Goal: Task Accomplishment & Management: Complete application form

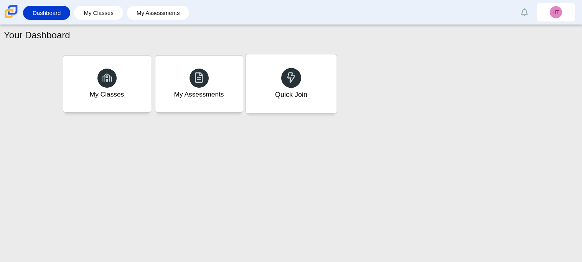
click at [280, 86] on div "Quick Join" at bounding box center [290, 83] width 91 height 59
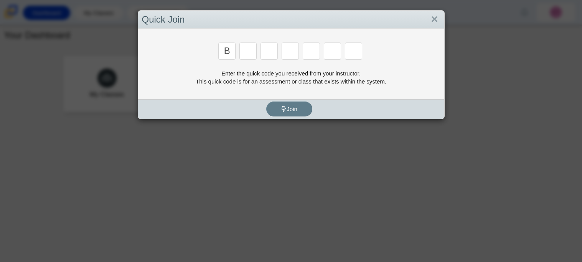
type input "b"
type input "m"
type input "3"
type input "5"
type input "3"
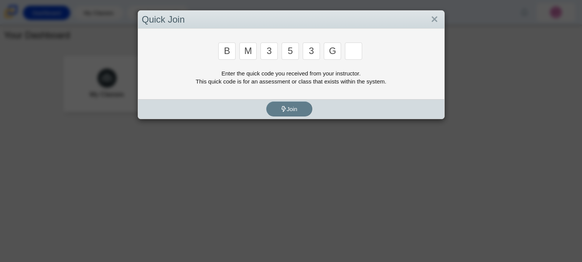
type input "g"
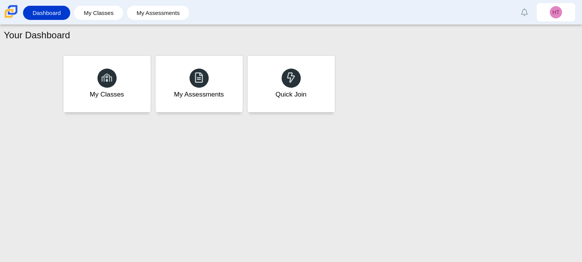
type input "b"
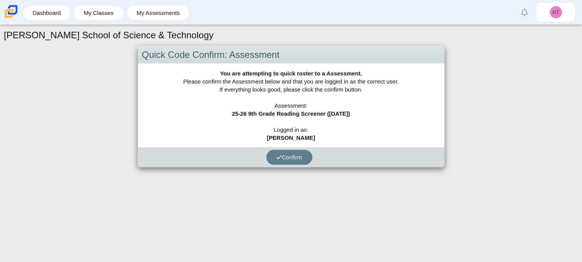
click at [280, 166] on div "Confirm" at bounding box center [289, 158] width 302 height 20
click at [278, 157] on use "submit" at bounding box center [278, 157] width 5 height 4
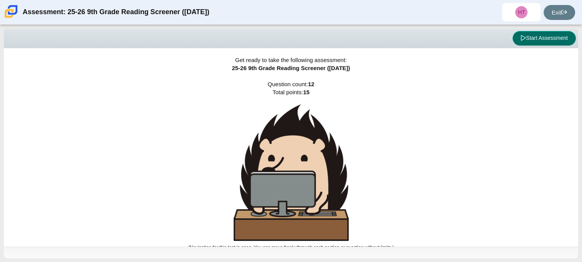
click at [553, 44] on button "Start Assessment" at bounding box center [543, 38] width 63 height 15
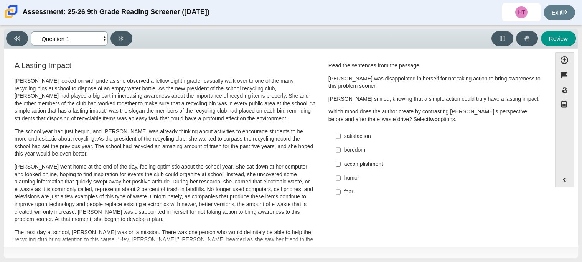
click at [98, 31] on select "Questions Question 1 Question 2 Question 3 Question 4 Question 5 Question 6 Que…" at bounding box center [69, 38] width 77 height 14
click at [31, 31] on select "Questions Question 1 Question 2 Question 3 Question 4 Question 5 Question 6 Que…" at bounding box center [69, 38] width 77 height 14
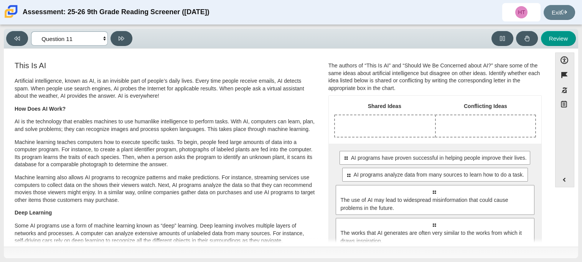
click at [67, 40] on select "Questions Question 1 Question 2 Question 3 Question 4 Question 5 Question 6 Que…" at bounding box center [69, 38] width 77 height 14
select select "ccc5b315-3c7c-471c-bf90-f22c8299c798"
click at [31, 31] on select "Questions Question 1 Question 2 Question 3 Question 4 Question 5 Question 6 Que…" at bounding box center [69, 38] width 77 height 14
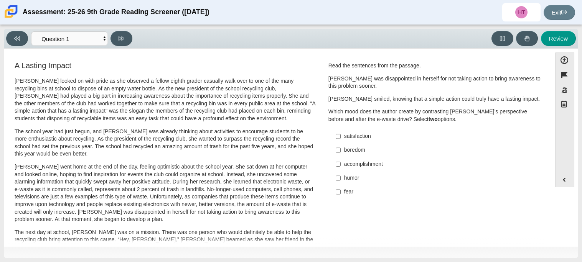
click at [159, 51] on div "Accessibility options Close Color scheme Font size Zoom Change the background a…" at bounding box center [291, 148] width 574 height 198
click at [337, 135] on input "satisfaction satisfaction" at bounding box center [338, 137] width 5 height 14
checkbox input "true"
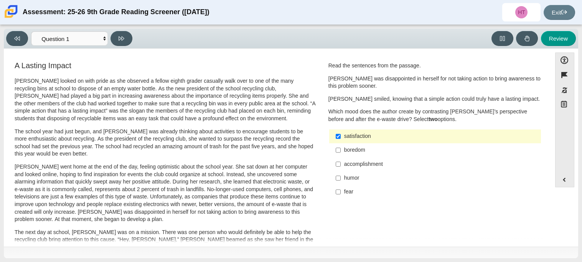
click at [341, 171] on label "humor humor" at bounding box center [435, 178] width 211 height 14
click at [340, 171] on input "humor humor" at bounding box center [338, 178] width 5 height 14
checkbox input "true"
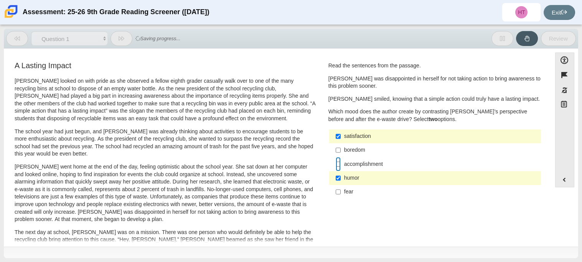
click at [337, 164] on input "accomplishment accomplishment" at bounding box center [338, 164] width 5 height 14
checkbox input "true"
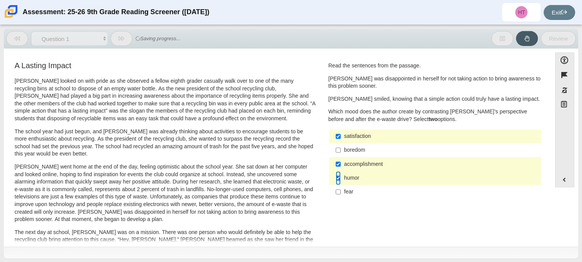
click at [336, 182] on input "humor humor" at bounding box center [338, 178] width 5 height 14
checkbox input "false"
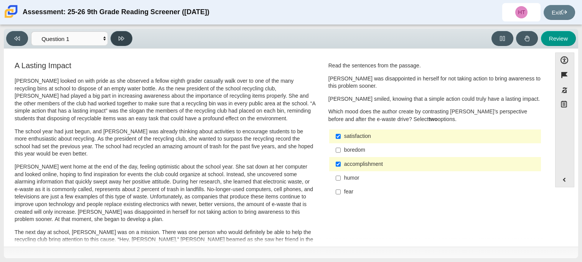
click at [115, 36] on button at bounding box center [121, 38] width 22 height 15
select select "0ff64528-ffd7-428d-b192-babfaadd44e8"
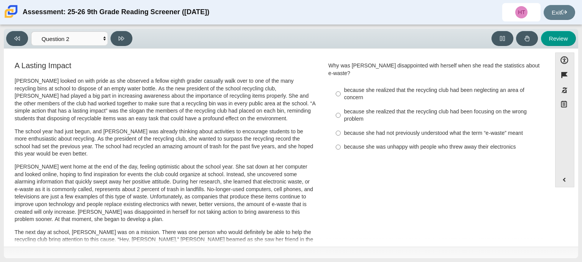
click at [147, 176] on p "Scarlett went home at the end of the day, feeling optimistic about the school y…" at bounding box center [165, 193] width 301 height 60
click at [341, 87] on label "because she realized that the recycling club had been neglecting an area of con…" at bounding box center [435, 93] width 211 height 21
click at [340, 87] on input "because she realized that the recycling club had been neglecting an area of con…" at bounding box center [338, 93] width 5 height 21
radio input "true"
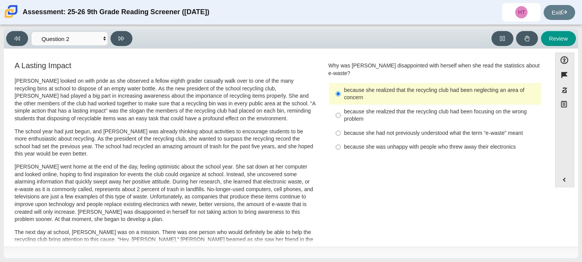
click at [332, 118] on label "because she realized that the recycling club had been focusing on the wrong pro…" at bounding box center [435, 115] width 211 height 21
click at [336, 118] on input "because she realized that the recycling club had been focusing on the wrong pro…" at bounding box center [338, 115] width 5 height 21
radio input "true"
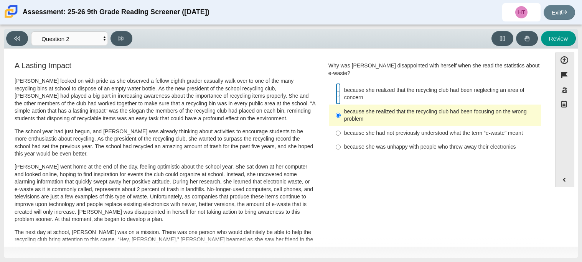
click at [336, 87] on input "because she realized that the recycling club had been neglecting an area of con…" at bounding box center [338, 93] width 5 height 21
radio input "true"
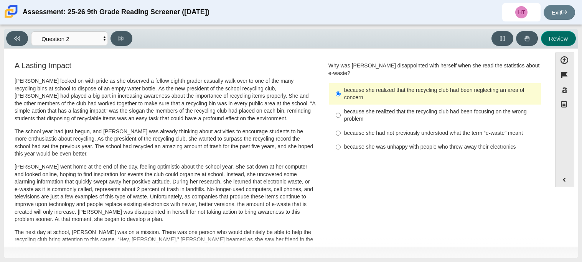
click at [551, 41] on button "Review" at bounding box center [558, 38] width 35 height 15
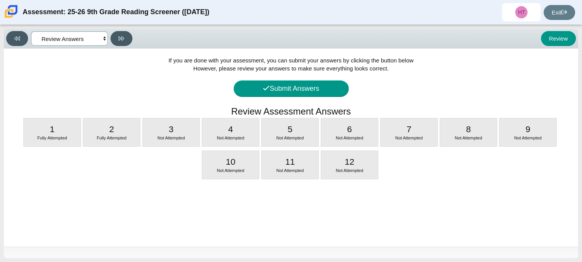
click at [78, 31] on select "Questions Question 1 Question 2 Question 3 Question 4 Question 5 Question 6 Que…" at bounding box center [69, 38] width 77 height 14
click at [31, 31] on select "Questions Question 1 Question 2 Question 3 Question 4 Question 5 Question 6 Que…" at bounding box center [69, 38] width 77 height 14
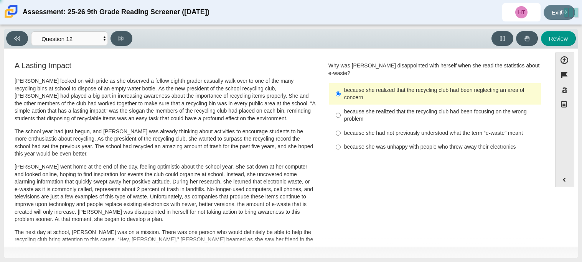
select select "7ce3d843-6974-4858-901c-1ff39630e843"
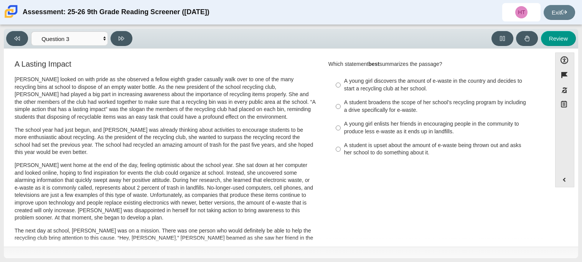
scroll to position [5, 0]
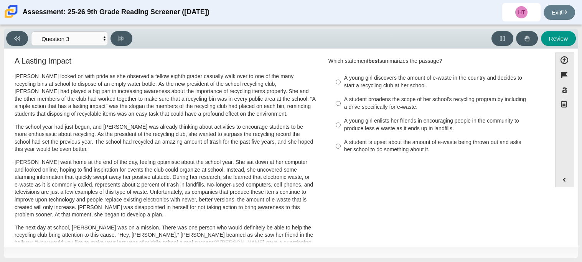
click at [349, 78] on div "A young girl discovers the amount of e-waste in the country and decides to star…" at bounding box center [441, 81] width 194 height 15
click at [340, 78] on input "A young girl discovers the amount of e-waste in the country and decides to star…" at bounding box center [338, 81] width 5 height 21
radio input "true"
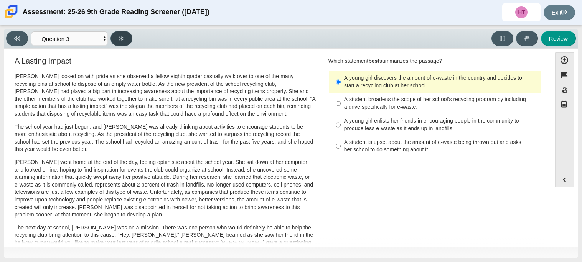
click at [125, 38] on button at bounding box center [121, 38] width 22 height 15
select select "ca9ea0f1-49c5-4bd1-83b0-472c18652b42"
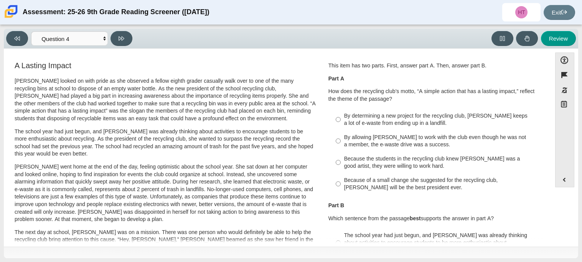
click at [355, 121] on div "By determining a new project for the recycling club, Scarlett keeps a lot of e-…" at bounding box center [441, 119] width 194 height 15
click at [340, 121] on input "By determining a new project for the recycling club, Scarlett keeps a lot of e-…" at bounding box center [338, 119] width 5 height 21
radio input "true"
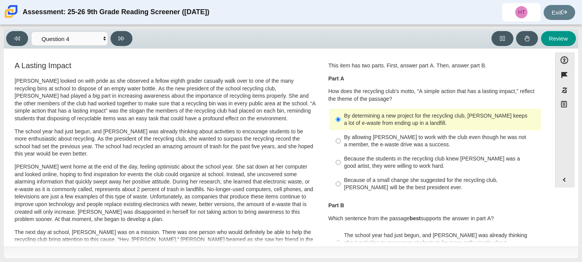
click at [357, 152] on label "Because the students in the recycling club knew Juan Carlos was a good artist, …" at bounding box center [435, 162] width 211 height 21
click at [340, 152] on input "Because the students in the recycling club knew Juan Carlos was a good artist, …" at bounding box center [338, 162] width 5 height 21
radio input "true"
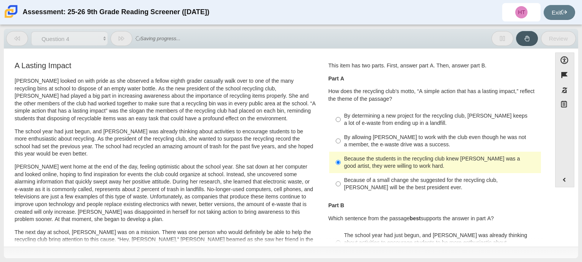
click at [358, 121] on div "By determining a new project for the recycling club, Scarlett keeps a lot of e-…" at bounding box center [441, 119] width 194 height 15
click at [340, 121] on input "By determining a new project for the recycling club, Scarlett keeps a lot of e-…" at bounding box center [338, 119] width 5 height 21
radio input "true"
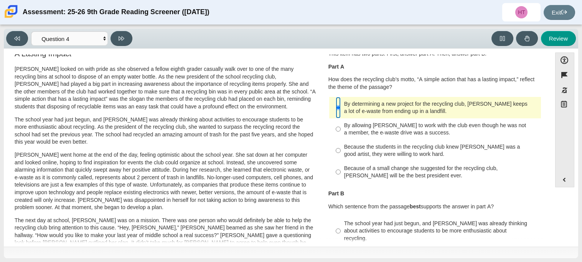
scroll to position [13, 0]
click at [353, 123] on div "By allowing Juan Carlos to work with the club even though he was not a member, …" at bounding box center [441, 128] width 194 height 15
click at [340, 123] on input "By allowing Juan Carlos to work with the club even though he was not a member, …" at bounding box center [338, 128] width 5 height 21
radio input "true"
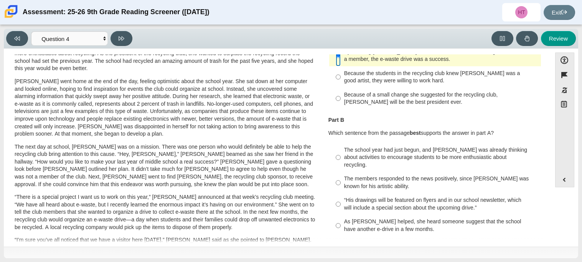
scroll to position [86, 0]
click at [352, 199] on div "“His drawings will be featured on flyers and in our school newsletter, which wi…" at bounding box center [441, 203] width 194 height 15
click at [340, 199] on input "“His drawings will be featured on flyers and in our school newsletter, which wi…" at bounding box center [338, 203] width 5 height 21
radio input "true"
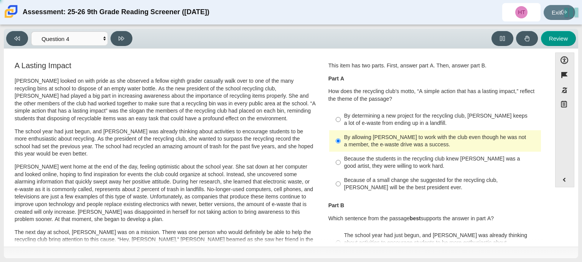
scroll to position [247, 0]
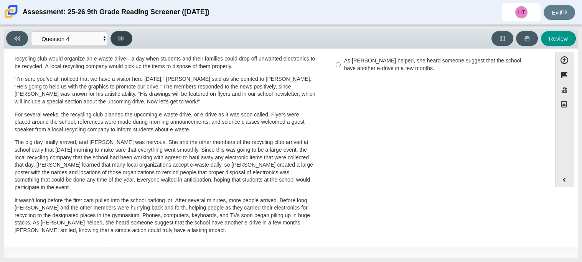
click at [117, 37] on button at bounding box center [121, 38] width 22 height 15
select select "e41f1a79-e29f-4095-8030-a53364015bed"
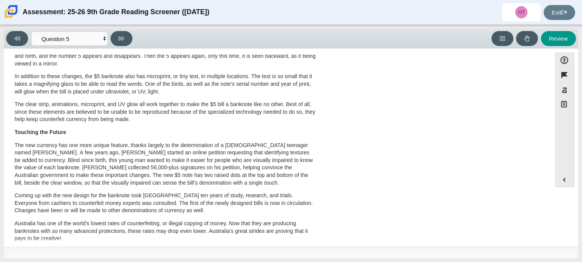
scroll to position [248, 0]
click at [220, 206] on p "Coming up with the new design for the banknote took Australia ten years of stud…" at bounding box center [165, 203] width 301 height 23
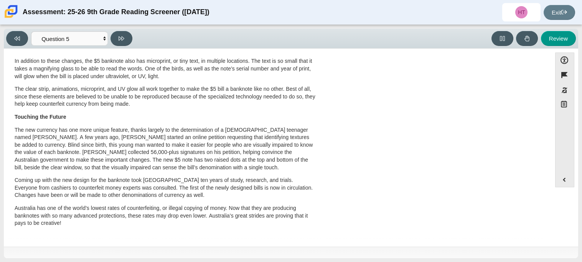
scroll to position [0, 0]
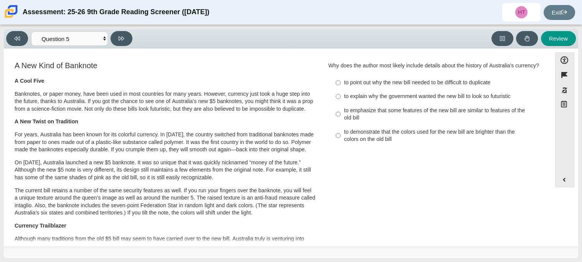
click at [370, 33] on div "Review" at bounding box center [355, 38] width 441 height 15
click at [380, 76] on label "to point out why the new bill needed to be difficult to duplicate to point out …" at bounding box center [435, 83] width 211 height 14
click at [340, 76] on input "to point out why the new bill needed to be difficult to duplicate to point out …" at bounding box center [338, 83] width 5 height 14
radio input "true"
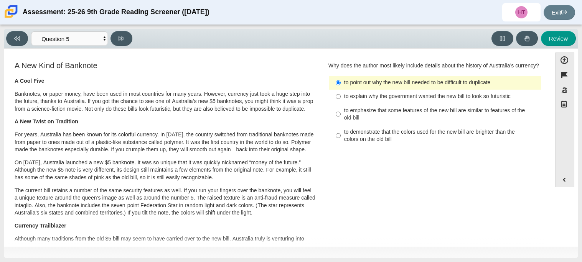
click at [352, 99] on div "to explain why the government wanted the new bill to look so futuristic" at bounding box center [441, 97] width 194 height 8
click at [340, 99] on input "to explain why the government wanted the new bill to look so futuristic to expl…" at bounding box center [338, 97] width 5 height 14
radio input "true"
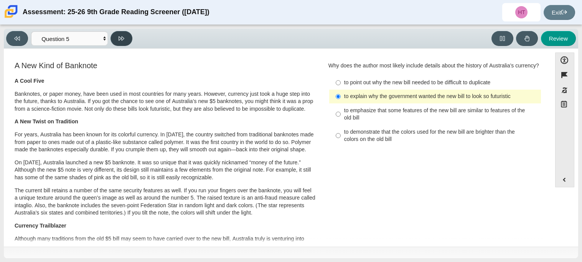
click at [123, 44] on button at bounding box center [121, 38] width 22 height 15
select select "69146e31-7b3d-4a3e-9ce6-f30c24342ae0"
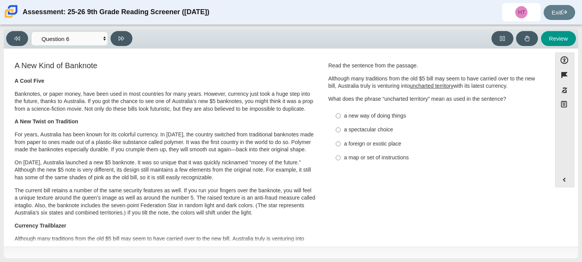
click at [392, 120] on label "a new way of doing things a new way of doing things" at bounding box center [435, 116] width 211 height 14
click at [340, 120] on input "a new way of doing things a new way of doing things" at bounding box center [338, 116] width 5 height 14
radio input "true"
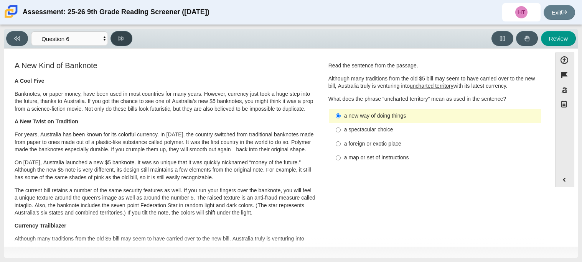
click at [117, 38] on button at bounding box center [121, 38] width 22 height 15
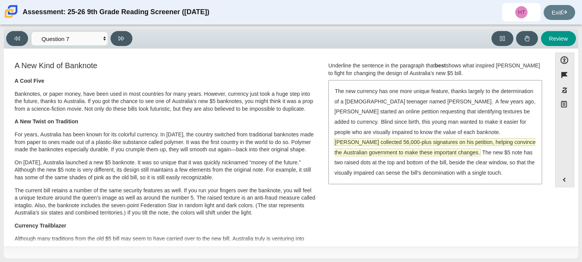
click at [498, 139] on span "McLeod collected 56,000-plus signatures on his petition, helping convince the A…" at bounding box center [434, 147] width 201 height 17
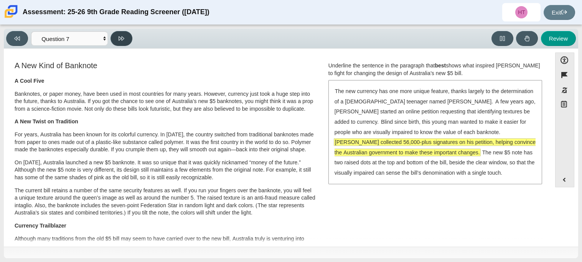
click at [126, 40] on button at bounding box center [121, 38] width 22 height 15
select select "ea8338c2-a6a3-418e-a305-2b963b54a290"
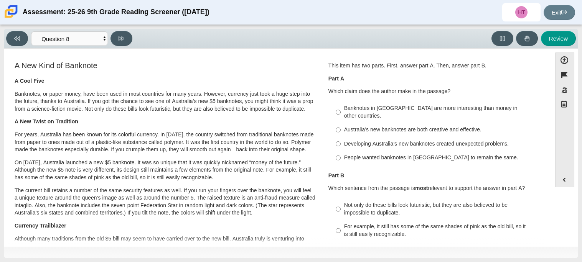
click at [444, 126] on div "Australia’s new banknotes are both creative and effective." at bounding box center [441, 130] width 194 height 8
click at [340, 123] on input "Australia’s new banknotes are both creative and effective. Australia’s new bank…" at bounding box center [338, 130] width 5 height 14
radio input "true"
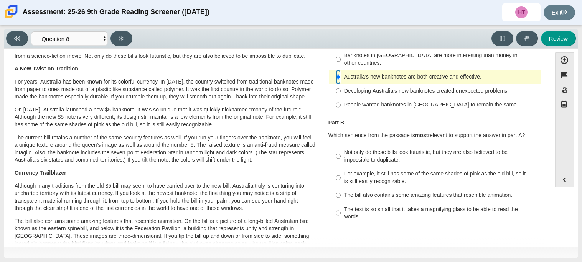
scroll to position [53, 0]
click at [383, 155] on div "Not only do these bills look futuristic, but they are also believed to be impos…" at bounding box center [441, 156] width 194 height 15
click at [340, 155] on input "Not only do these bills look futuristic, but they are also believed to be impos…" at bounding box center [338, 156] width 5 height 21
radio input "true"
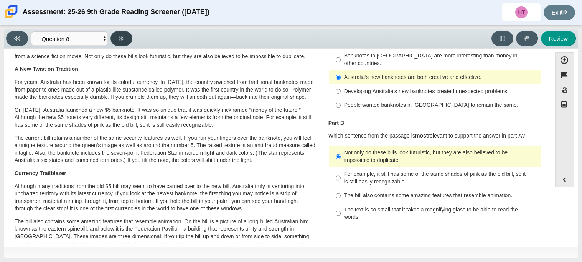
click at [120, 37] on icon at bounding box center [121, 38] width 6 height 4
select select "89f058d6-b15c-4ef5-a4b3-fdaffb8868b6"
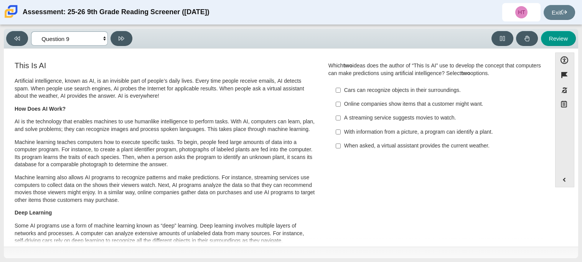
click at [49, 39] on select "Questions Question 1 Question 2 Question 3 Question 4 Question 5 Question 6 Que…" at bounding box center [69, 38] width 77 height 14
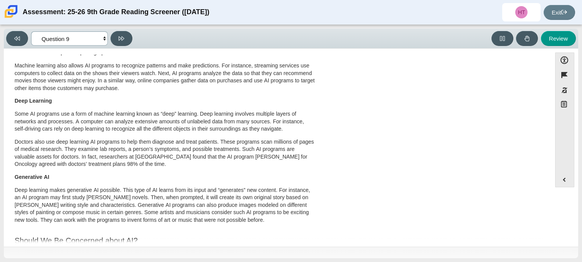
scroll to position [0, 0]
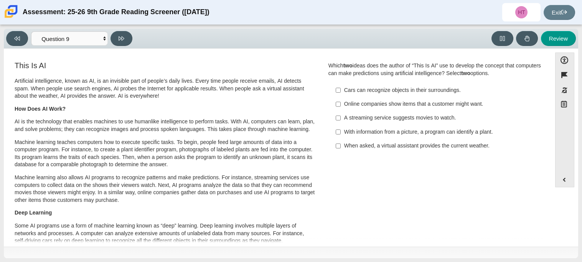
click at [380, 147] on div "When asked, a virtual assistant provides the current weather." at bounding box center [441, 146] width 194 height 8
click at [340, 147] on input "When asked, a virtual assistant provides the current weather. When asked, a vir…" at bounding box center [338, 146] width 5 height 14
checkbox input "true"
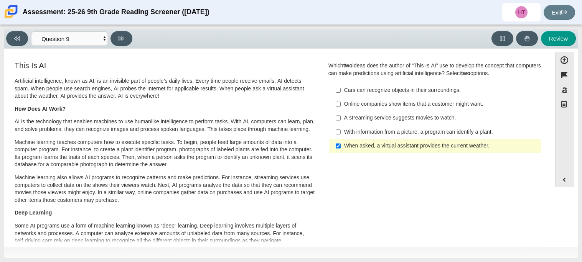
click at [365, 125] on label "A streaming service suggests movies to watch. A streaming service suggests movi…" at bounding box center [435, 118] width 211 height 14
click at [340, 125] on input "A streaming service suggests movies to watch. A streaming service suggests movi…" at bounding box center [338, 118] width 5 height 14
checkbox input "true"
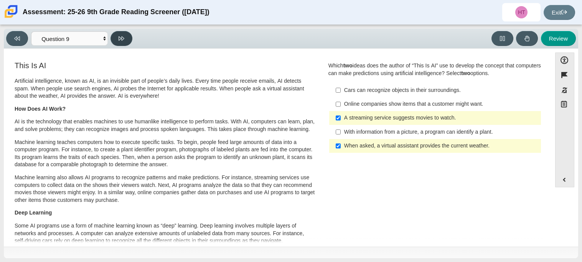
click at [122, 33] on button at bounding box center [121, 38] width 22 height 15
select select "cdf3c14e-a918-44d1-9b63-3db0fa81641e"
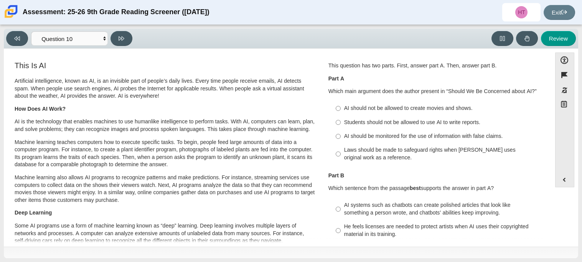
click at [368, 156] on div "Laws should be made to safeguard rights when AI uses original work as a referen…" at bounding box center [441, 153] width 194 height 15
click at [340, 156] on input "Laws should be made to safeguard rights when AI uses original work as a referen…" at bounding box center [338, 153] width 5 height 21
radio input "true"
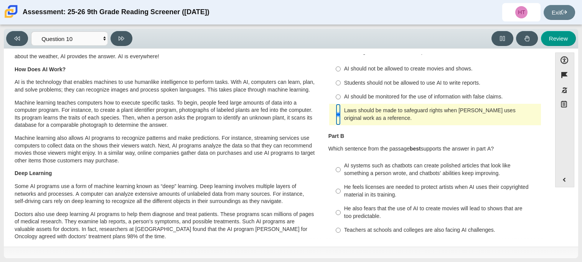
scroll to position [49, 0]
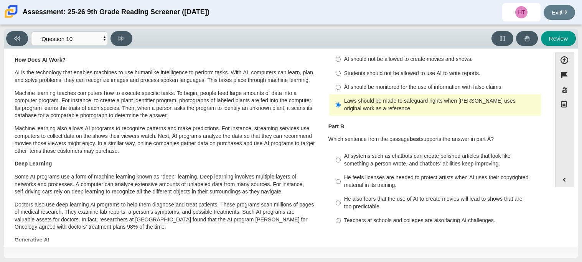
click at [413, 178] on div "He feels licenses are needed to protect artists when AI uses their copyrighted …" at bounding box center [441, 181] width 194 height 15
click at [340, 178] on input "He feels licenses are needed to protect artists when AI uses their copyrighted …" at bounding box center [338, 181] width 5 height 21
radio input "true"
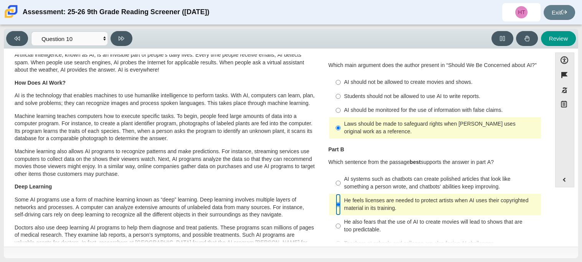
scroll to position [26, 0]
click at [119, 41] on icon at bounding box center [121, 39] width 6 height 6
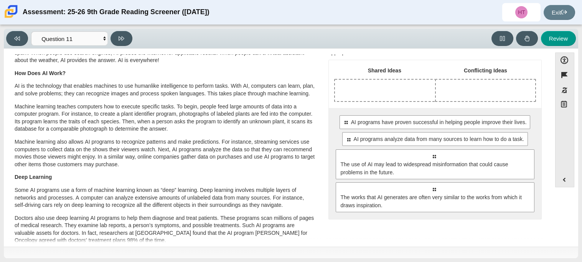
scroll to position [39, 0]
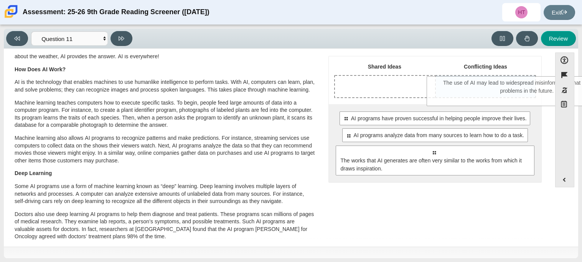
drag, startPoint x: 378, startPoint y: 161, endPoint x: 471, endPoint y: 92, distance: 115.9
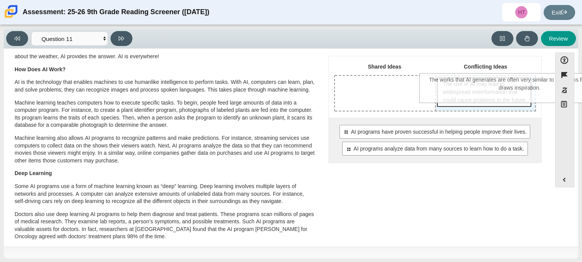
drag, startPoint x: 393, startPoint y: 184, endPoint x: 478, endPoint y: 92, distance: 126.2
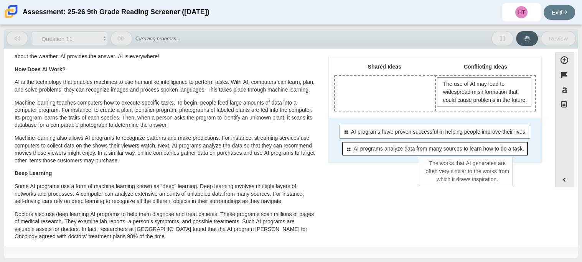
drag, startPoint x: 470, startPoint y: 120, endPoint x: 456, endPoint y: 160, distance: 42.2
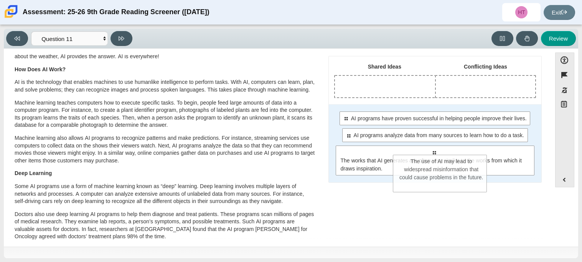
drag, startPoint x: 477, startPoint y: 103, endPoint x: 436, endPoint y: 181, distance: 88.0
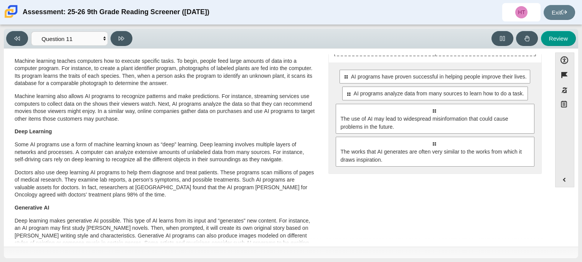
scroll to position [0, 0]
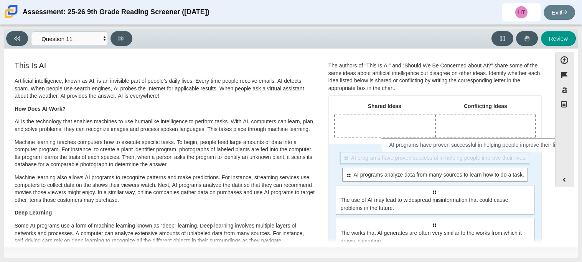
drag, startPoint x: 360, startPoint y: 158, endPoint x: 410, endPoint y: 139, distance: 53.6
click at [410, 139] on div "Shared Ideas Conflicting Ideas Select to move response to a response input area…" at bounding box center [435, 175] width 212 height 159
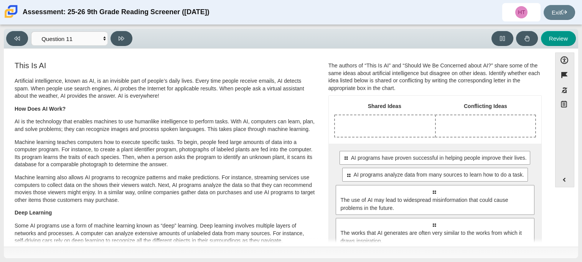
click at [410, 139] on div "Shared Ideas Conflicting Ideas Select to move response to a response input area…" at bounding box center [435, 175] width 212 height 159
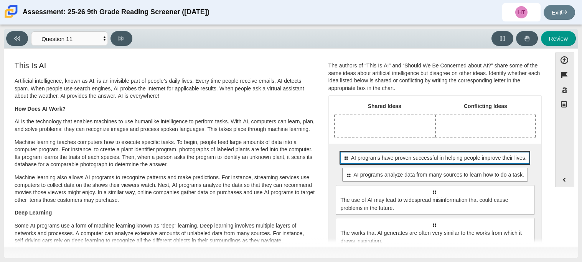
click at [373, 163] on div "Select to move response to a response input area. AI programs have proven succe…" at bounding box center [434, 158] width 191 height 14
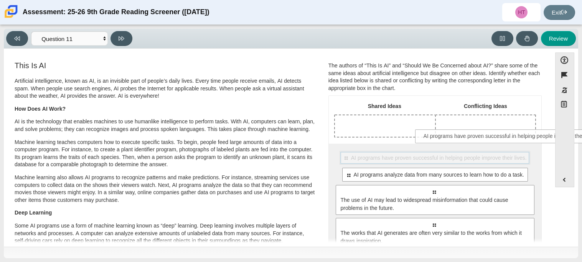
drag, startPoint x: 373, startPoint y: 163, endPoint x: 451, endPoint y: 141, distance: 81.0
click at [451, 141] on div "Shared Ideas Conflicting Ideas Select to move response to a response input area…" at bounding box center [435, 175] width 212 height 159
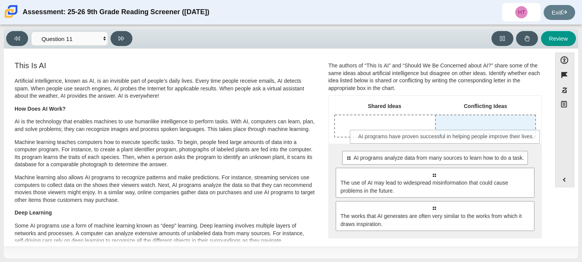
drag, startPoint x: 440, startPoint y: 154, endPoint x: 452, endPoint y: 132, distance: 25.2
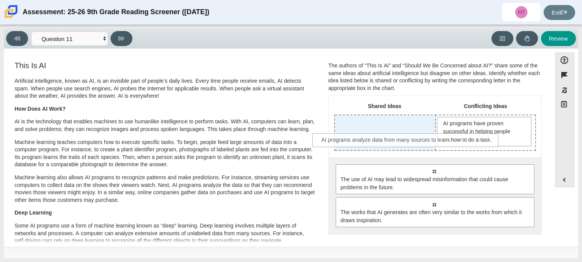
drag, startPoint x: 406, startPoint y: 171, endPoint x: 378, endPoint y: 140, distance: 41.6
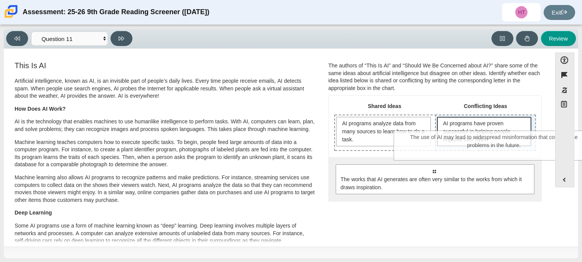
drag, startPoint x: 387, startPoint y: 177, endPoint x: 447, endPoint y: 143, distance: 68.5
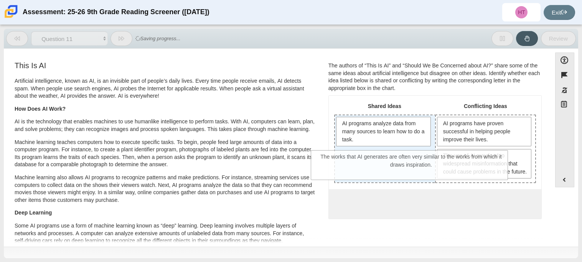
drag, startPoint x: 387, startPoint y: 232, endPoint x: 364, endPoint y: 178, distance: 58.6
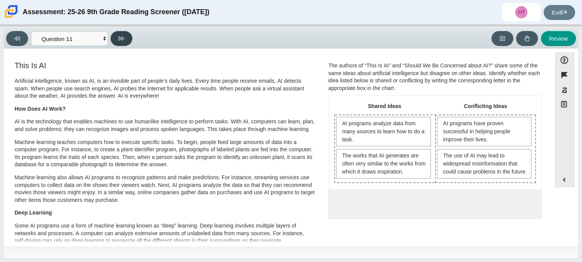
click at [121, 40] on icon at bounding box center [121, 39] width 6 height 6
select select "c3effed4-44ce-4a19-bd96-1787f34e9b4c"
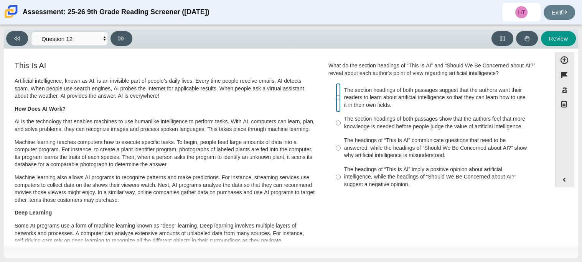
click at [336, 104] on input "The section headings of both passages suggest that the authors want their reade…" at bounding box center [338, 97] width 5 height 29
radio input "true"
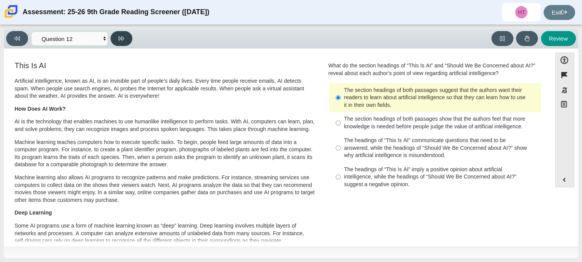
click at [118, 38] on icon at bounding box center [121, 38] width 6 height 4
select select "review"
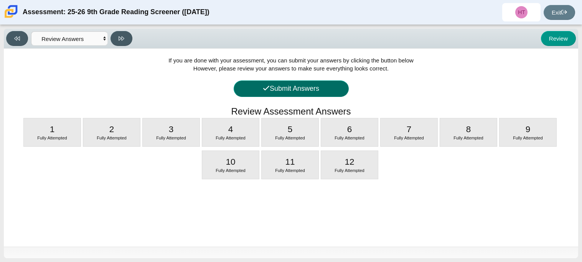
click at [260, 92] on button "Submit Answers" at bounding box center [291, 89] width 115 height 16
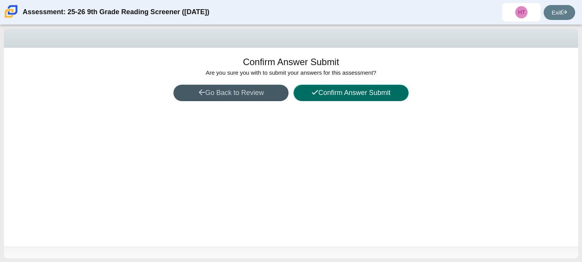
click at [376, 98] on button "Confirm Answer Submit" at bounding box center [350, 93] width 115 height 16
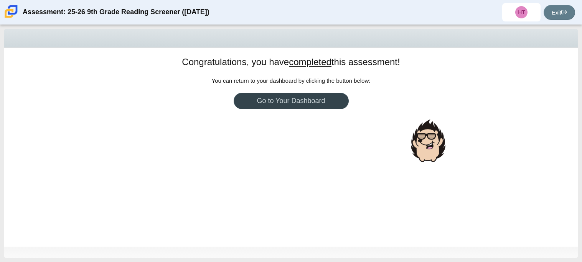
click at [306, 97] on link "Go to Your Dashboard" at bounding box center [291, 101] width 115 height 16
